Goal: Entertainment & Leisure: Consume media (video, audio)

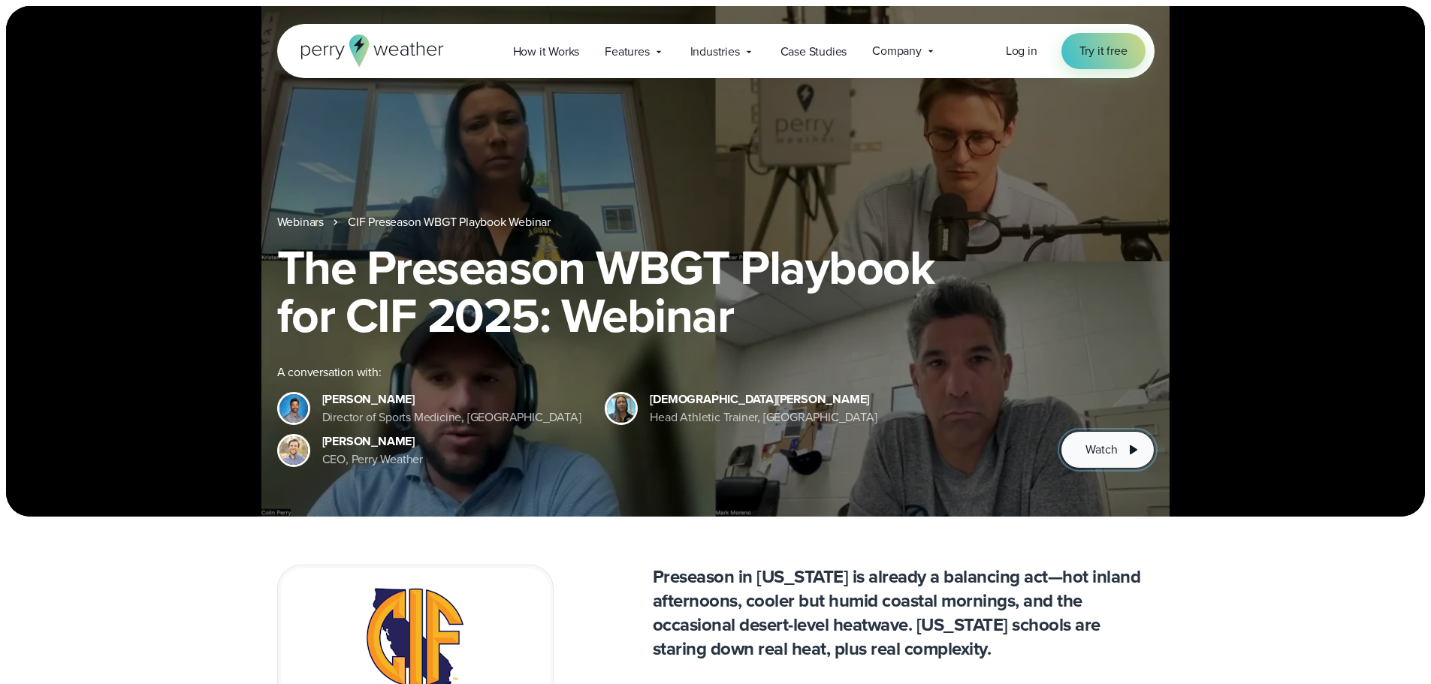
click at [1063, 449] on button "Watch" at bounding box center [1106, 450] width 93 height 38
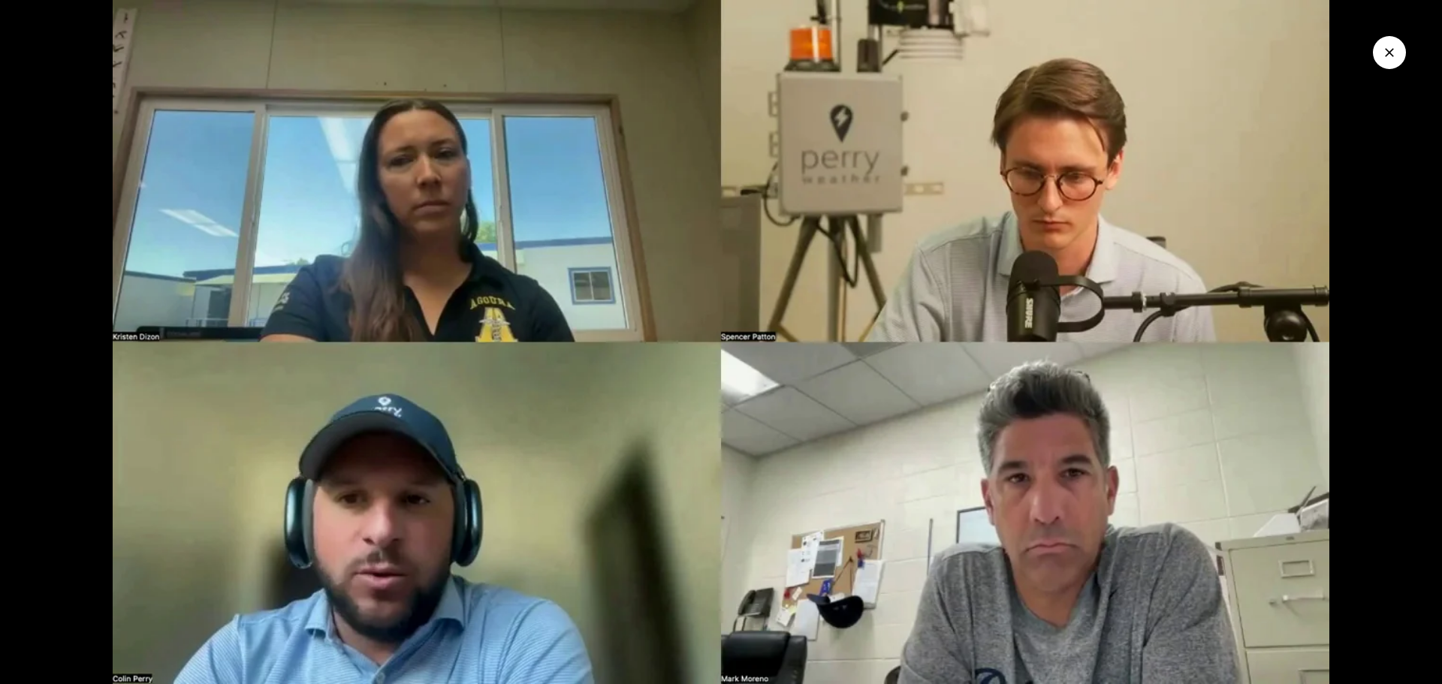
click at [614, 345] on img at bounding box center [721, 342] width 1442 height 684
click at [1389, 56] on icon "Close Video" at bounding box center [1389, 52] width 15 height 15
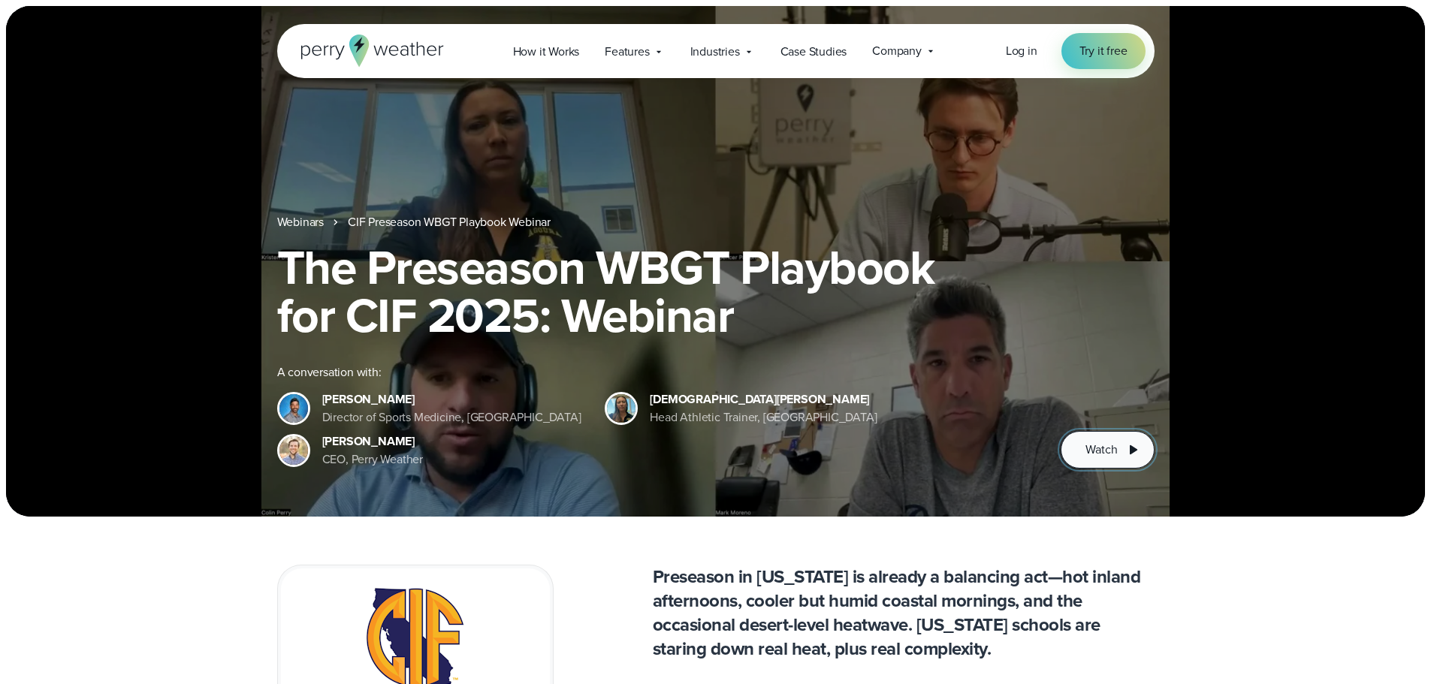
click at [1117, 451] on button "Watch" at bounding box center [1106, 450] width 93 height 38
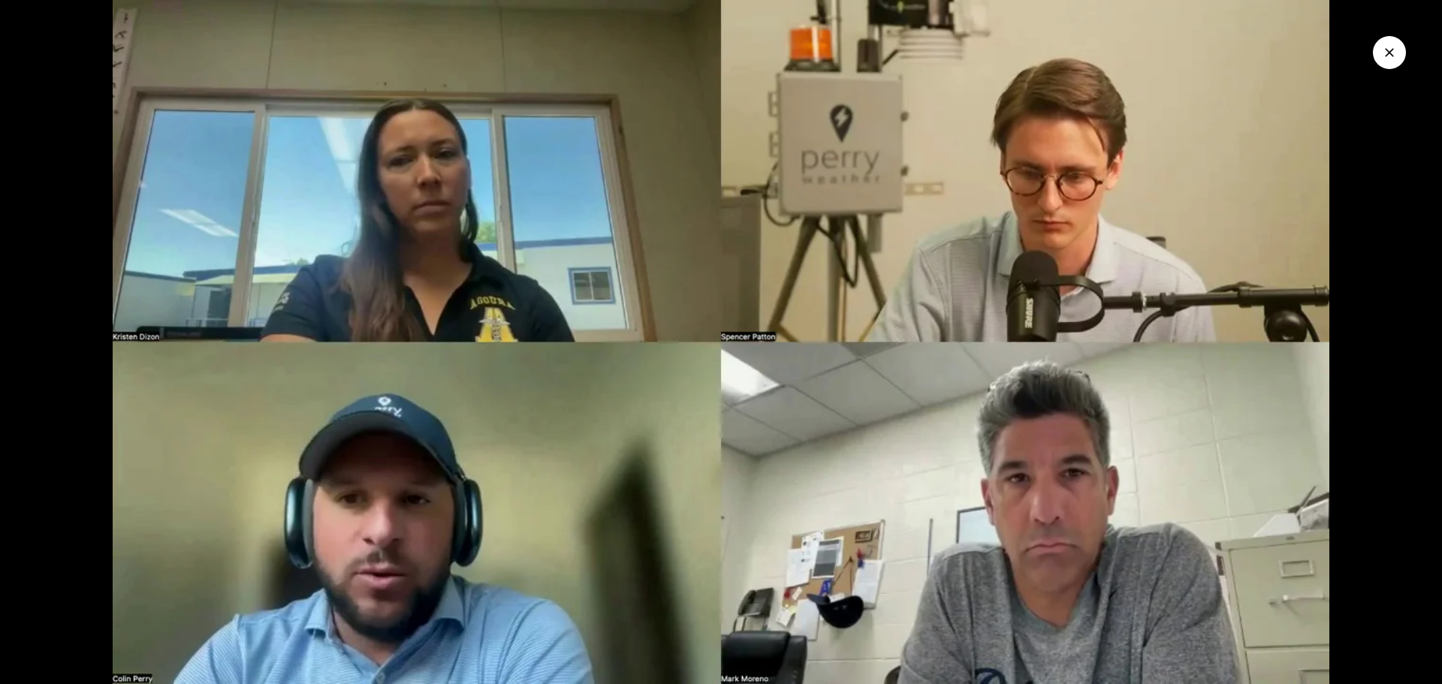
drag, startPoint x: 1399, startPoint y: 53, endPoint x: 1367, endPoint y: 70, distance: 36.3
click at [1398, 53] on button "Close Video" at bounding box center [1389, 52] width 33 height 33
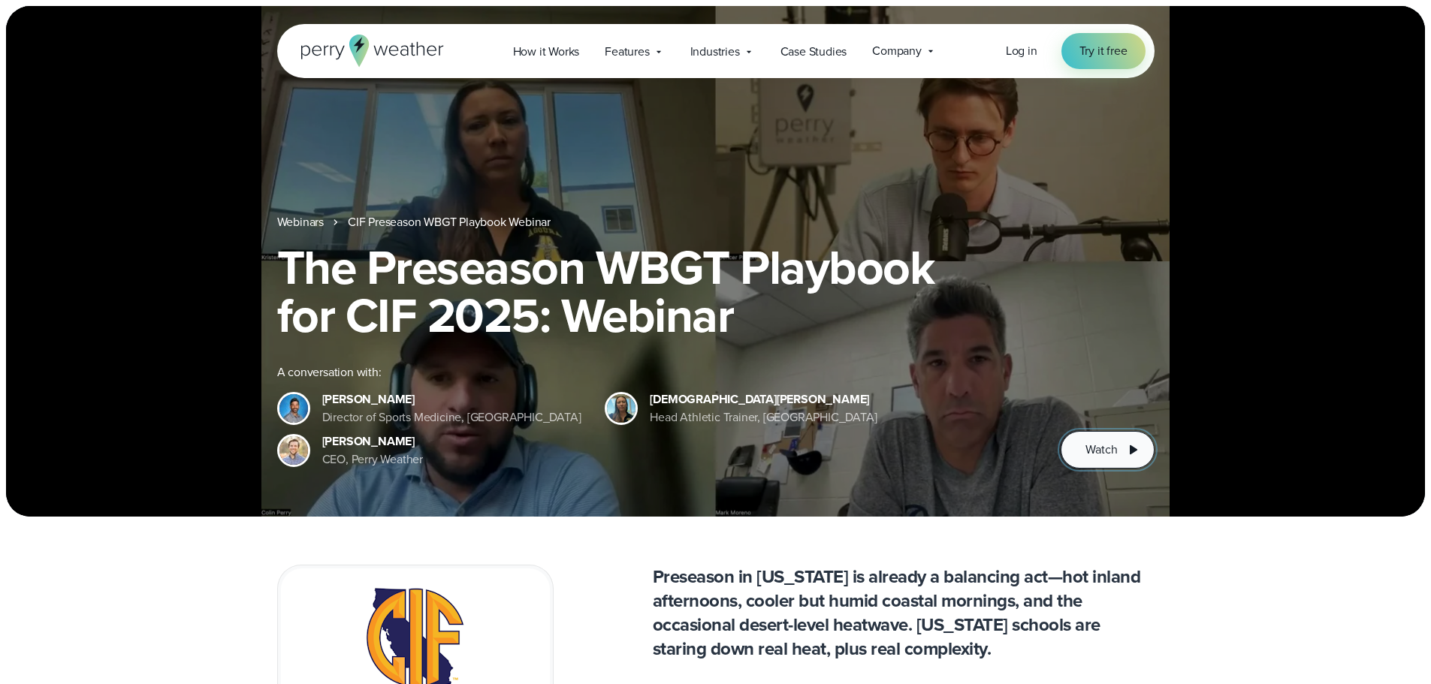
click at [1093, 434] on button "Watch" at bounding box center [1106, 450] width 93 height 38
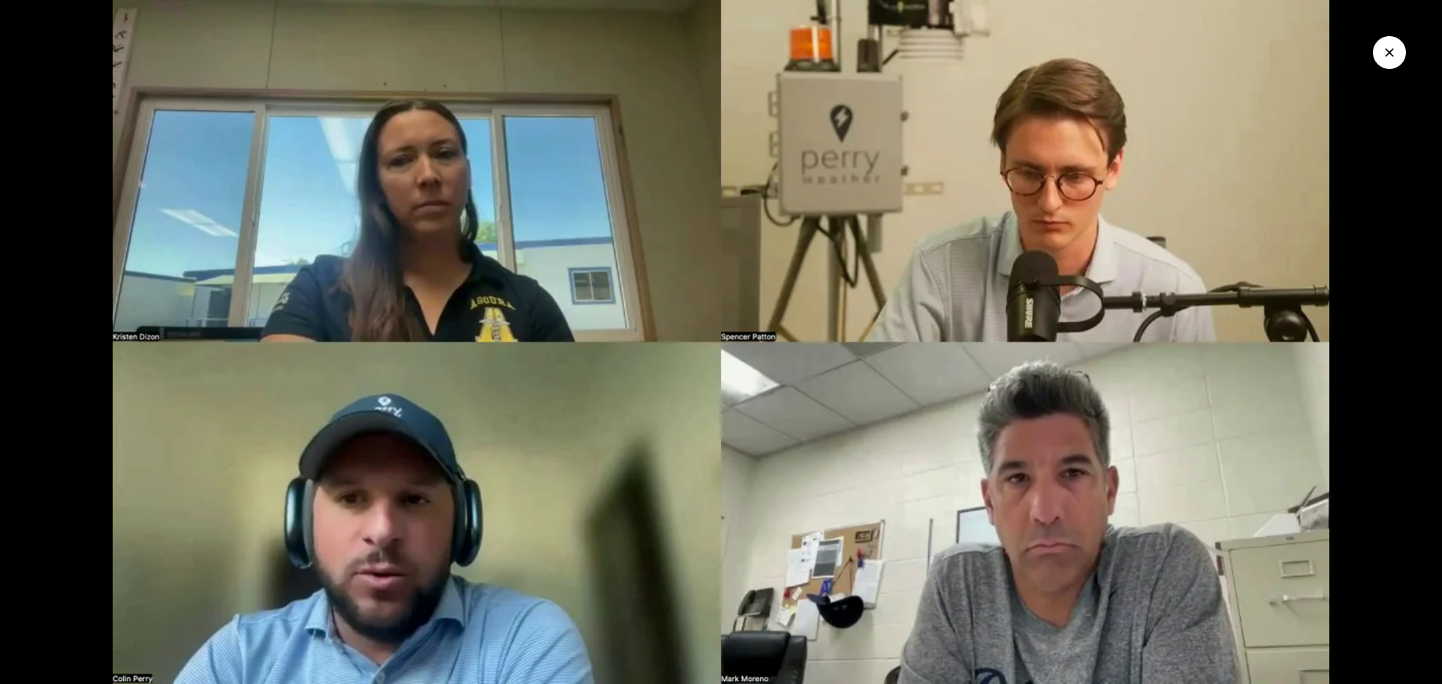
click at [535, 276] on img at bounding box center [721, 342] width 1442 height 684
click at [566, 279] on img at bounding box center [721, 342] width 1442 height 684
click at [1398, 44] on button "Close Video" at bounding box center [1389, 52] width 33 height 33
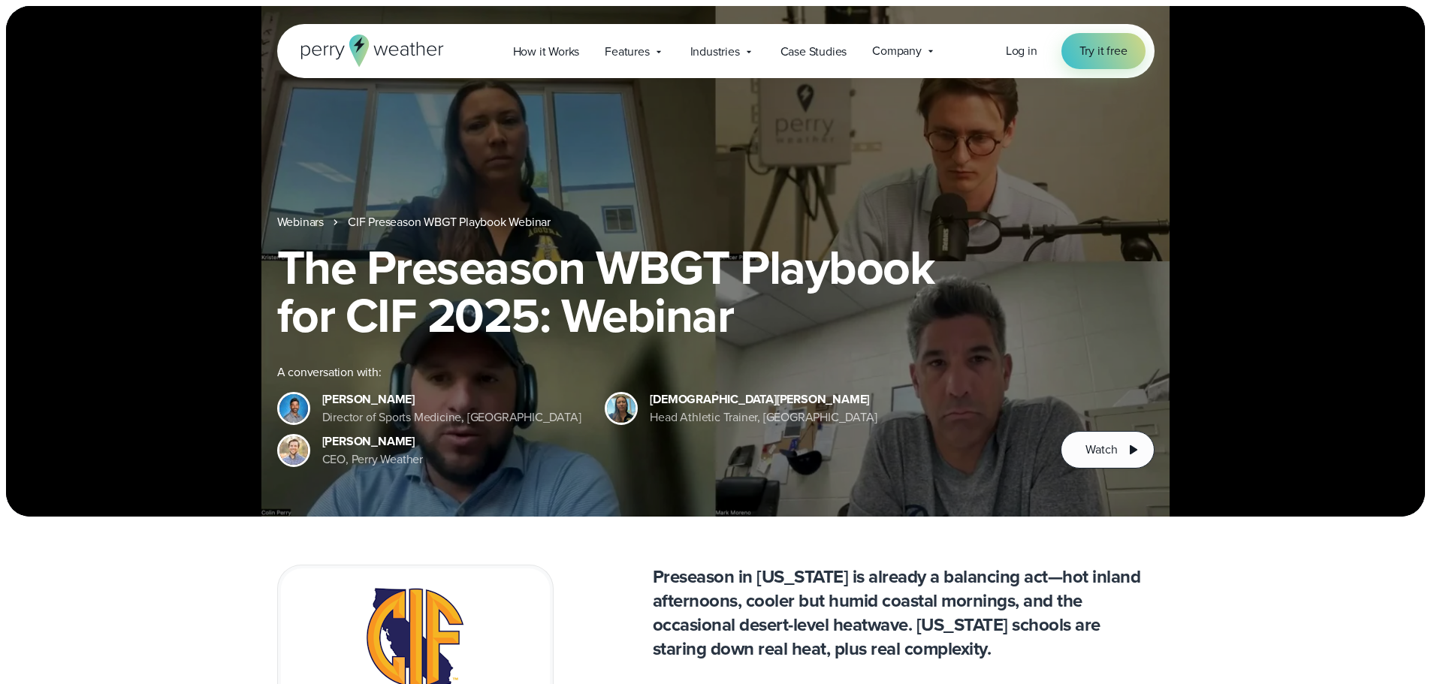
click at [427, 218] on link "CIF Preseason WBGT Playbook Webinar" at bounding box center [449, 222] width 203 height 18
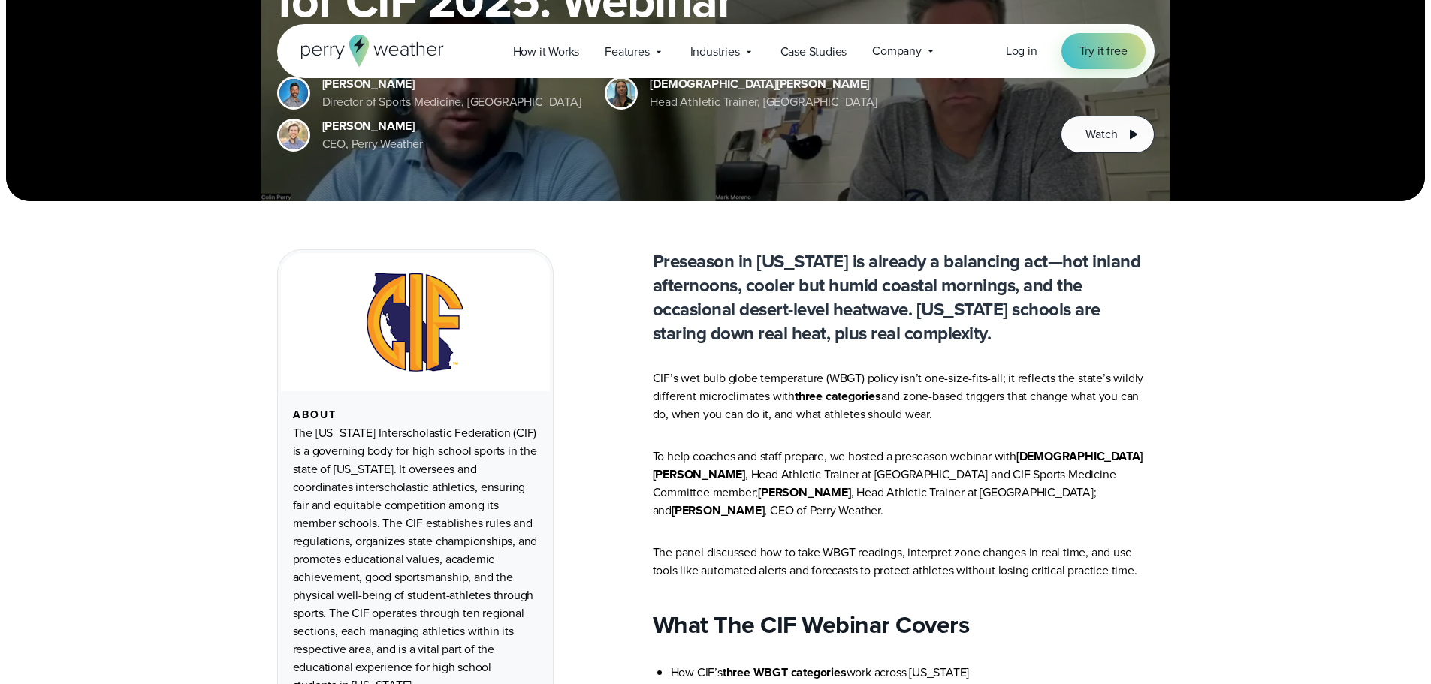
scroll to position [451, 0]
